Goal: Information Seeking & Learning: Learn about a topic

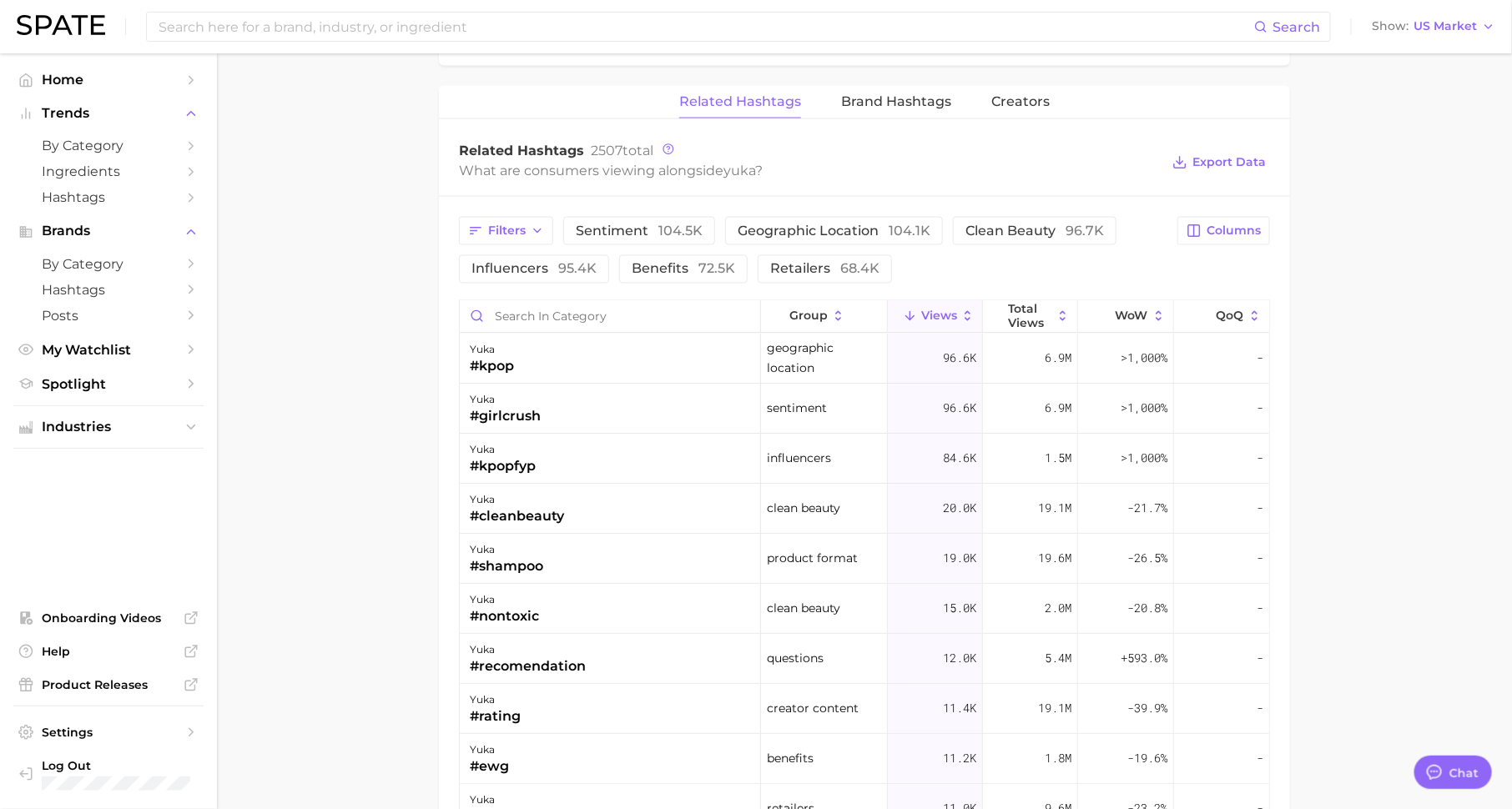
scroll to position [21, 0]
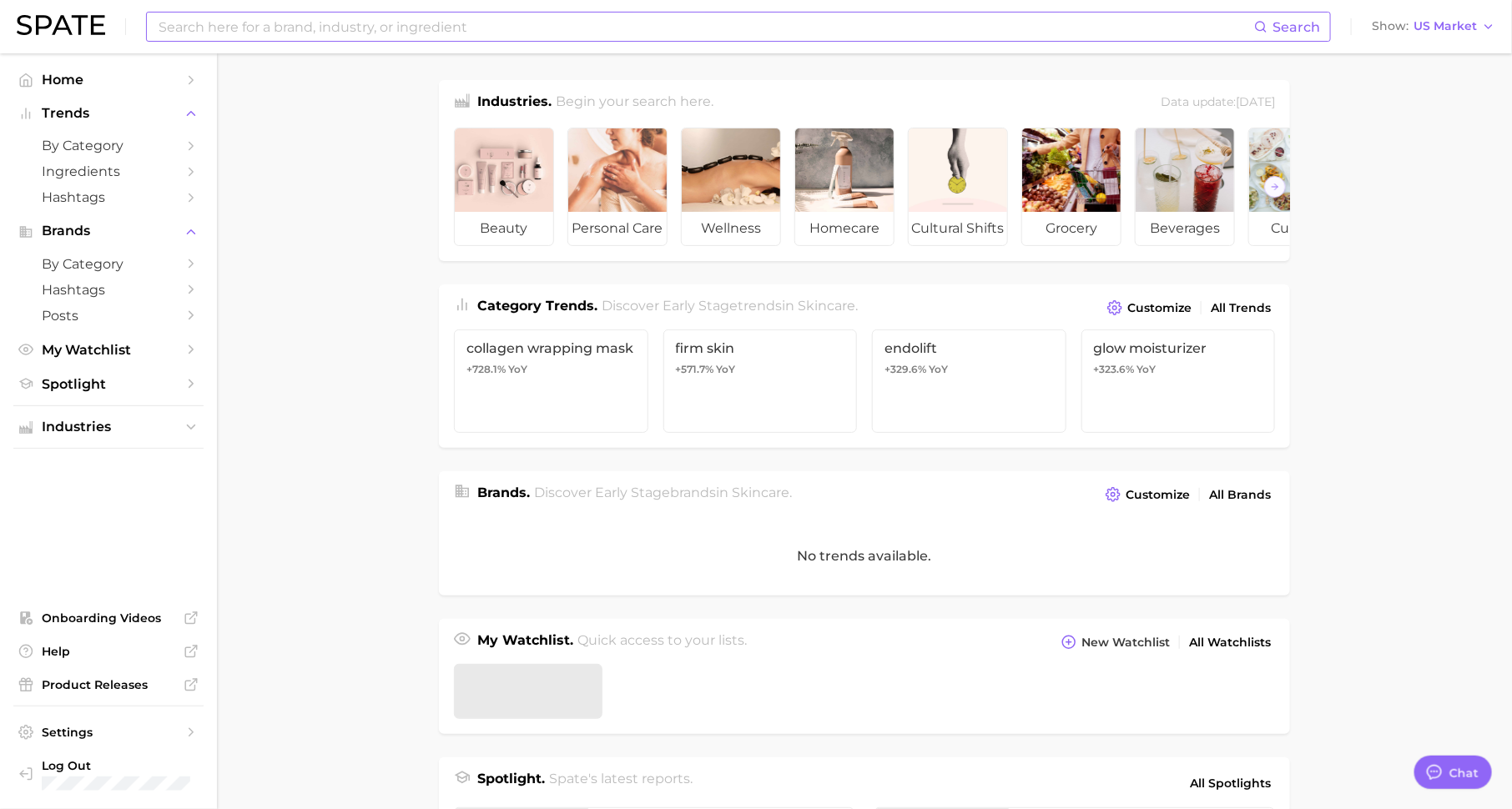
scroll to position [21, 0]
click at [296, 24] on input at bounding box center [705, 27] width 1097 height 28
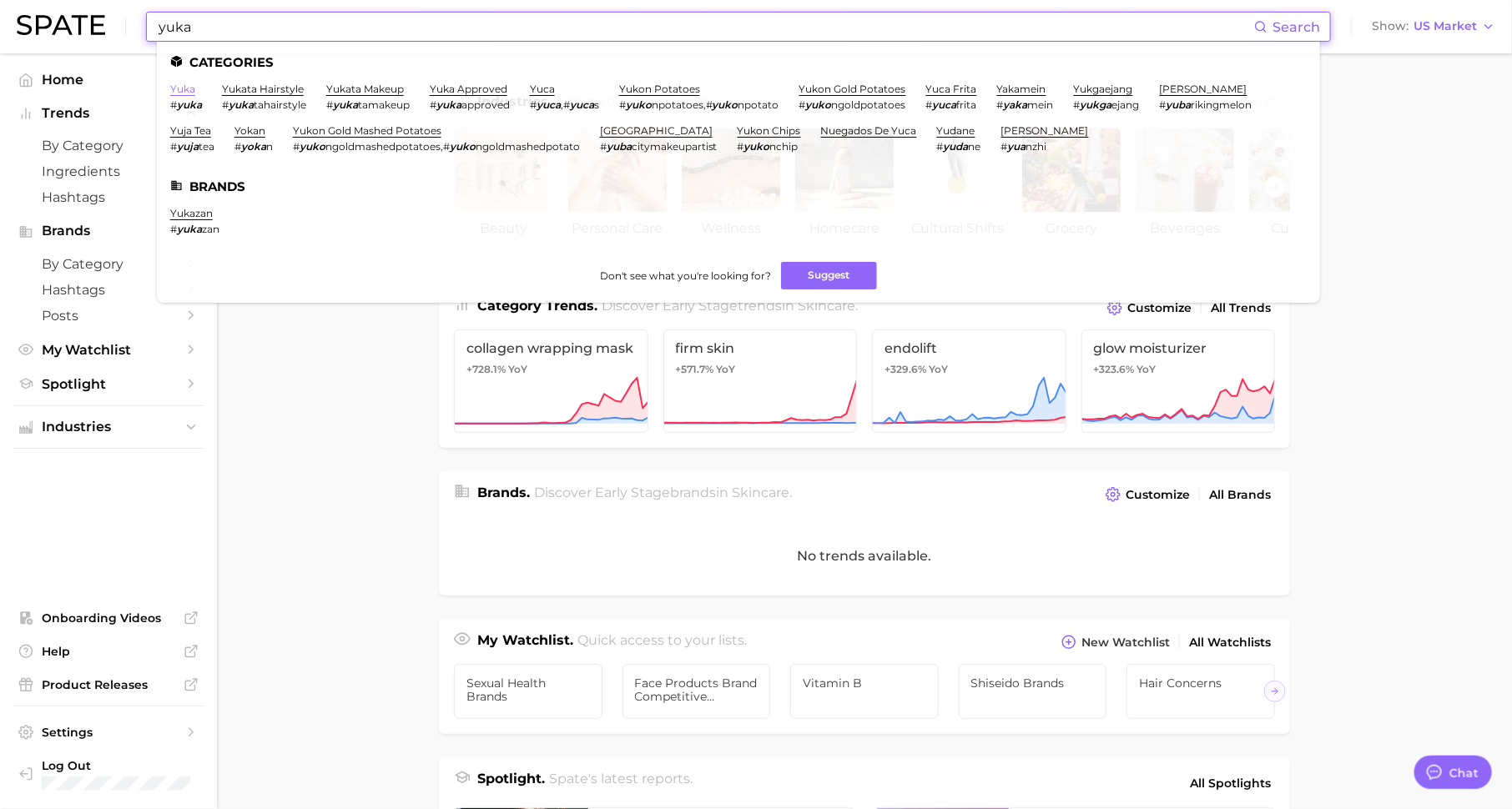
type input "yuka"
click at [181, 90] on link "yuka" at bounding box center [183, 88] width 25 height 13
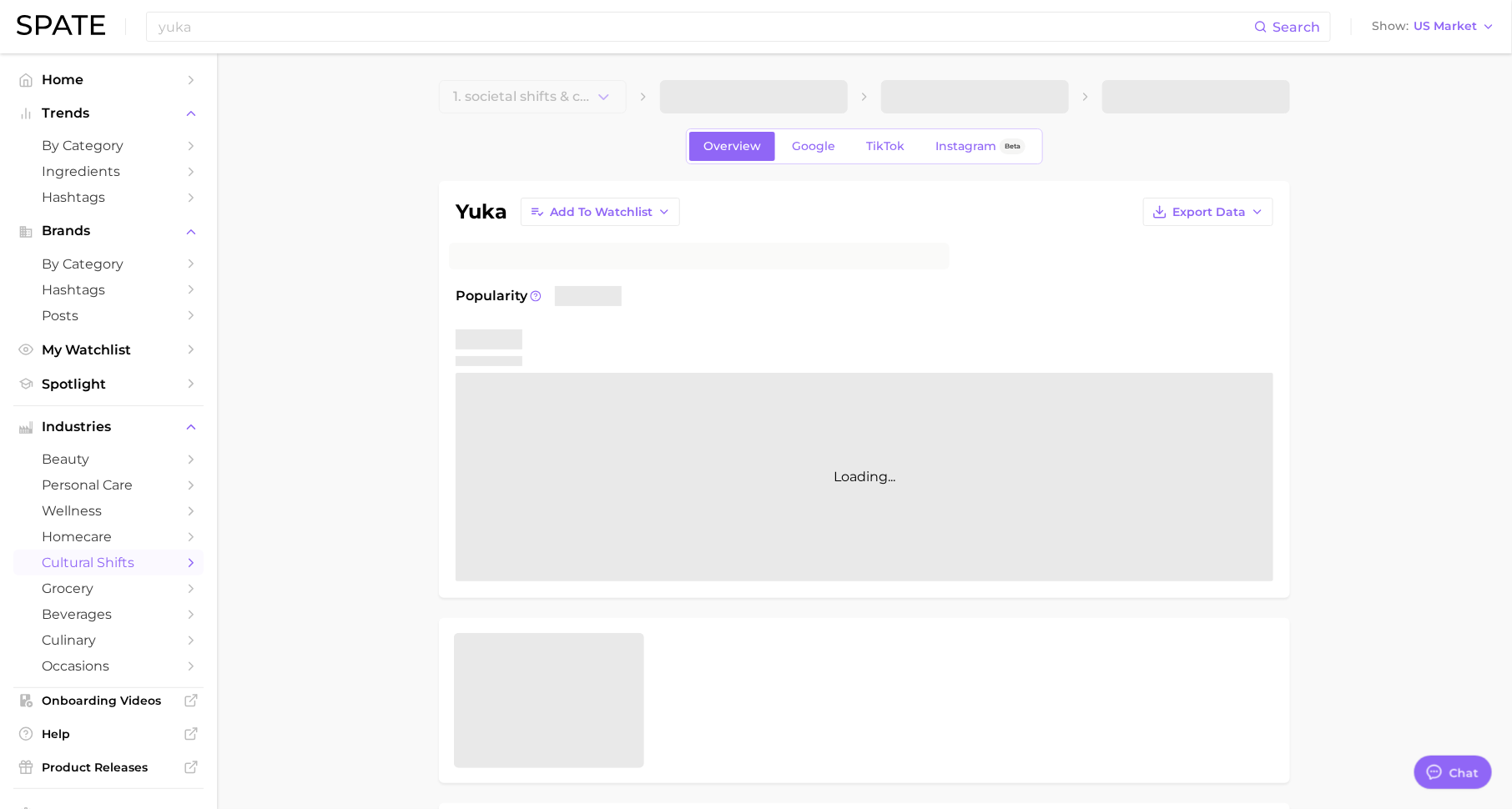
type textarea "x"
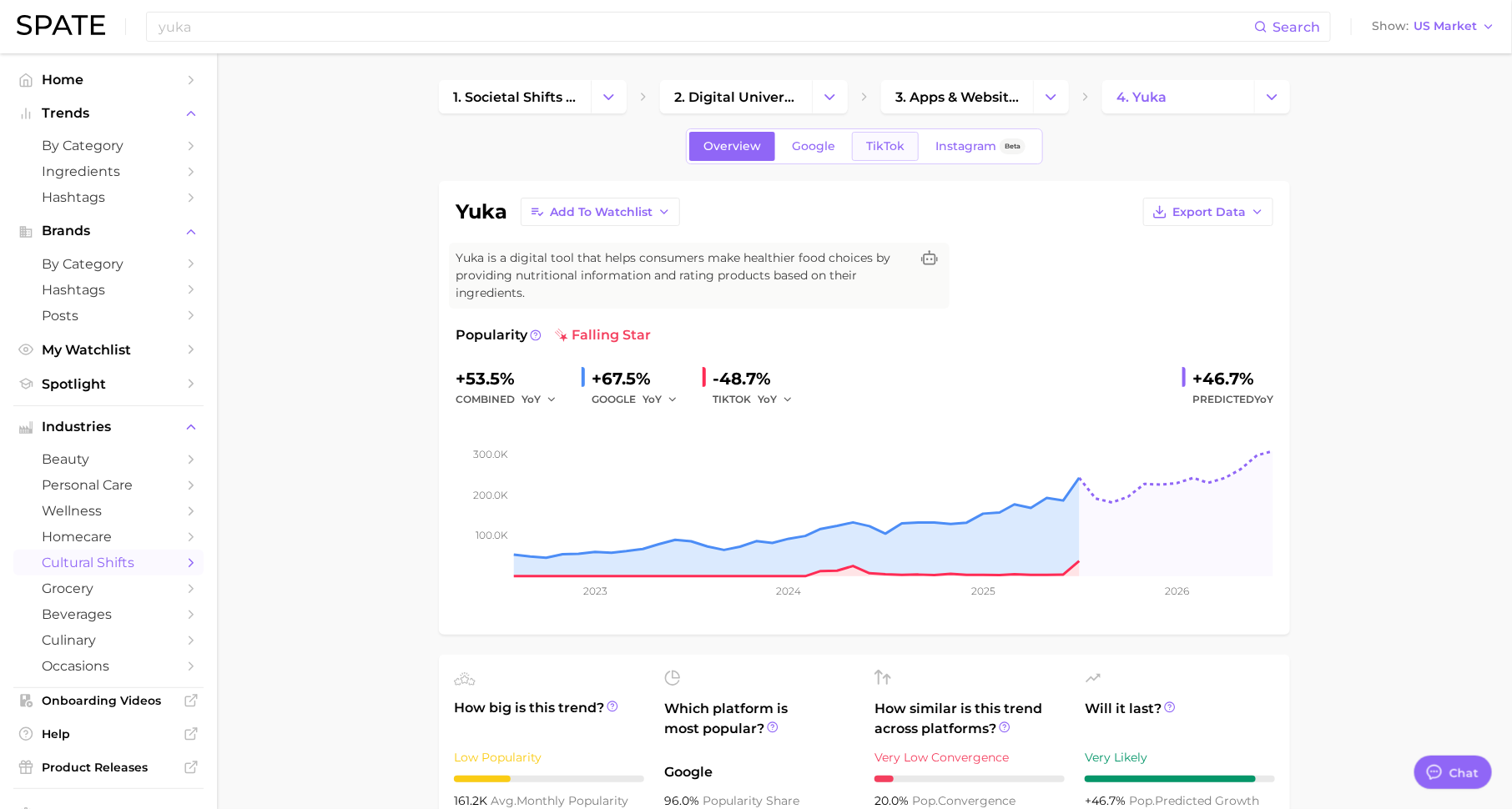
click at [879, 151] on span "TikTok" at bounding box center [885, 147] width 39 height 15
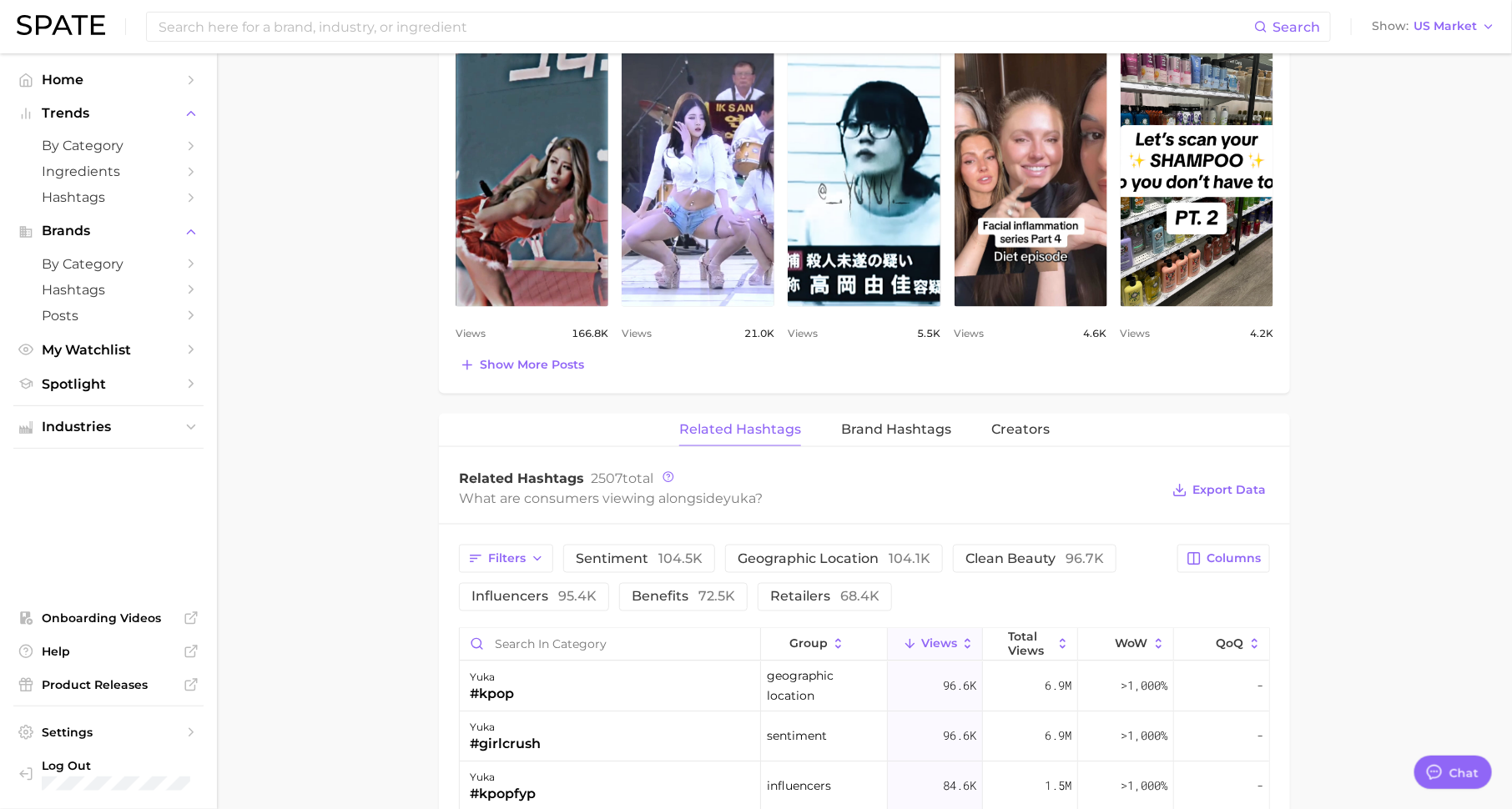
scroll to position [1075, 0]
